Goal: Navigation & Orientation: Find specific page/section

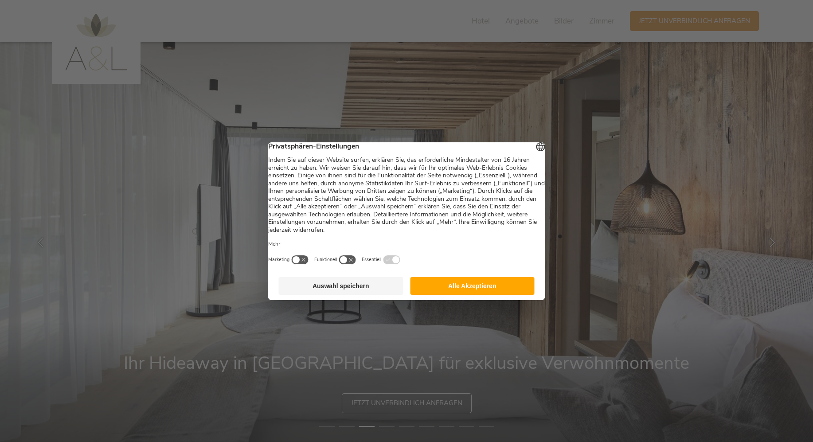
click at [467, 294] on button "Alle Akzeptieren" at bounding box center [472, 286] width 125 height 18
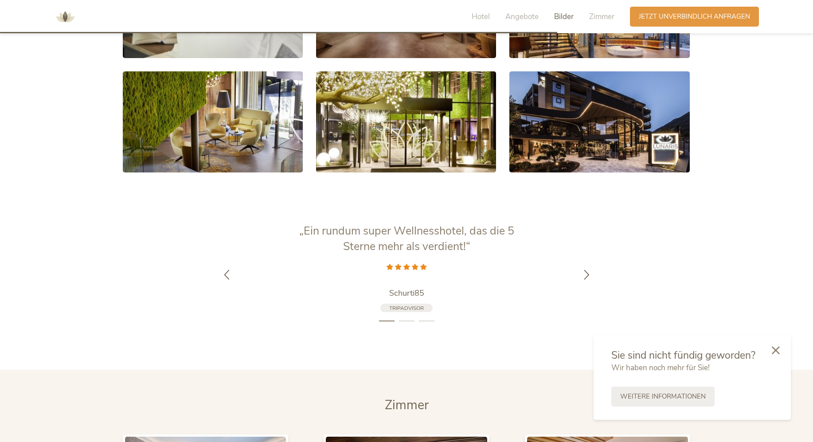
scroll to position [2650, 0]
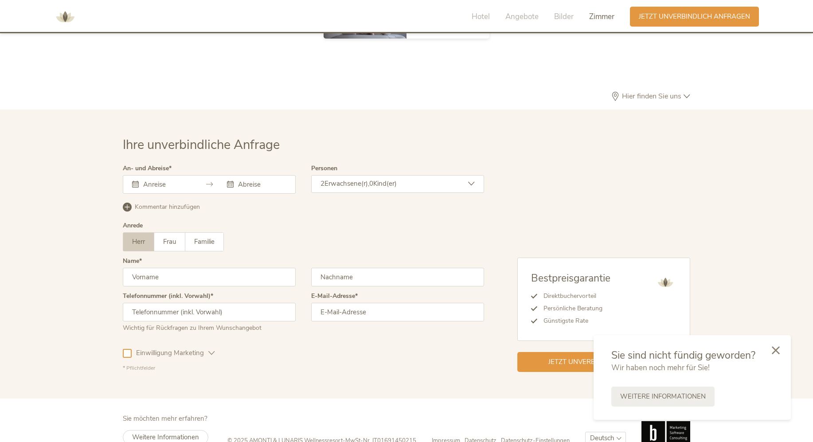
click at [446, 437] on span "Impressum" at bounding box center [446, 441] width 28 height 8
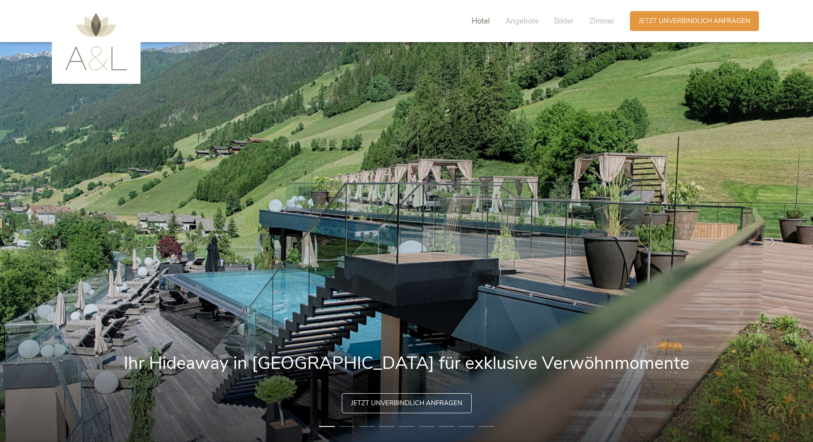
click at [481, 22] on span "Hotel" at bounding box center [481, 21] width 18 height 10
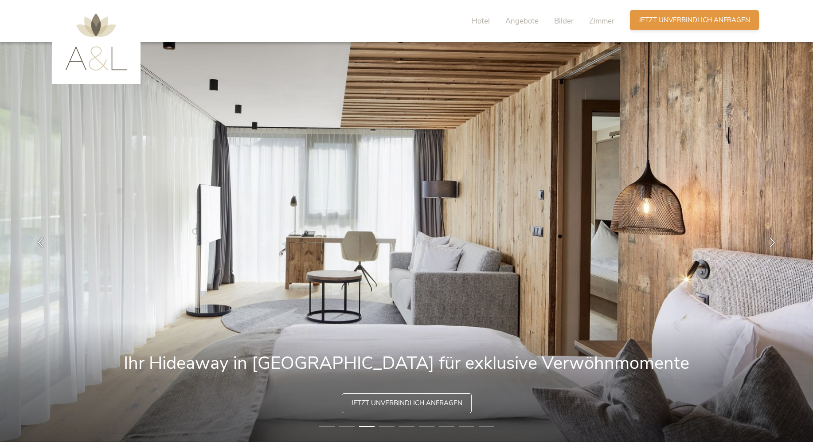
click at [696, 20] on span "Jetzt unverbindlich anfragen" at bounding box center [694, 20] width 111 height 9
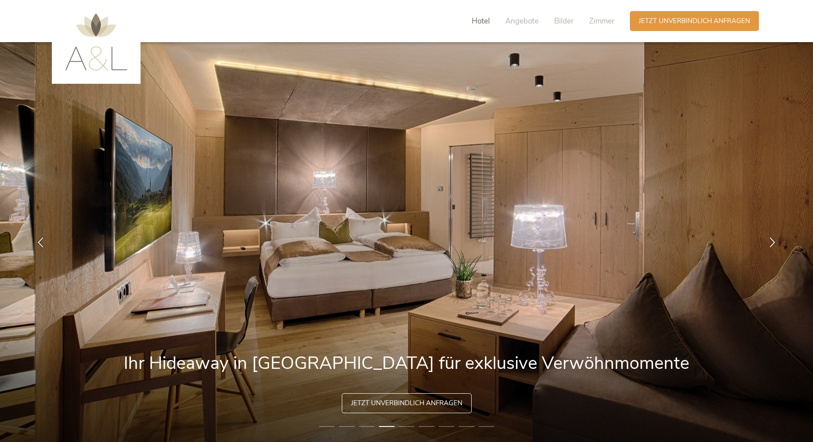
click at [485, 22] on span "Hotel" at bounding box center [481, 21] width 18 height 10
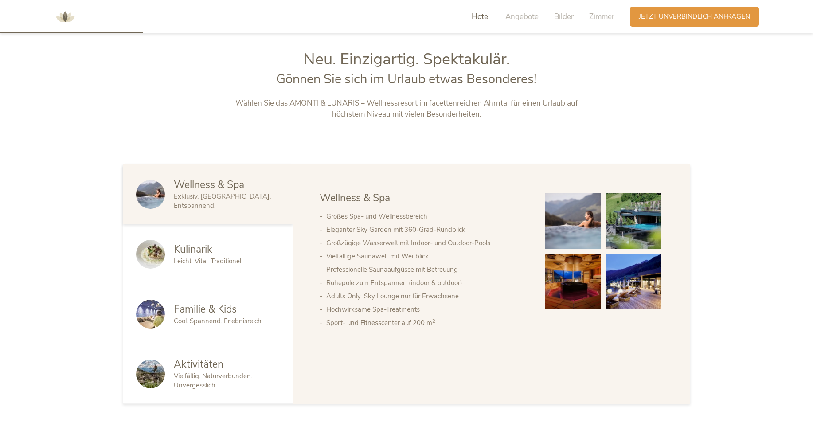
scroll to position [473, 0]
